Goal: Task Accomplishment & Management: Manage account settings

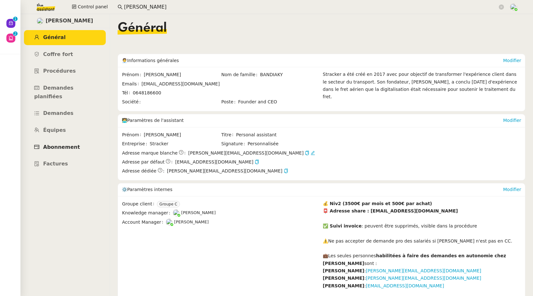
click at [68, 144] on span "Abonnement" at bounding box center [61, 147] width 37 height 6
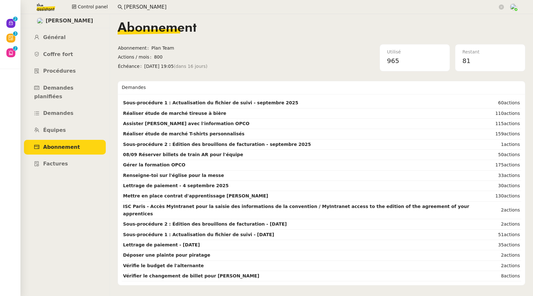
click at [80, 140] on link "Abonnement" at bounding box center [65, 147] width 82 height 15
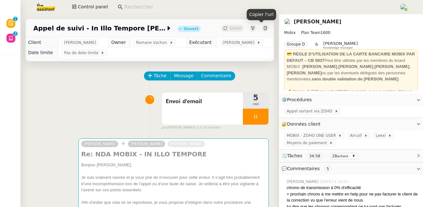
click at [263, 29] on icon at bounding box center [265, 28] width 4 height 4
